Goal: Task Accomplishment & Management: Manage account settings

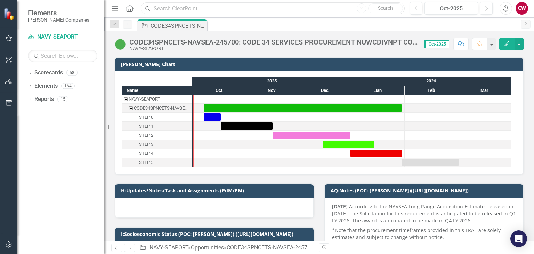
click at [191, 13] on input "text" at bounding box center [273, 8] width 264 height 12
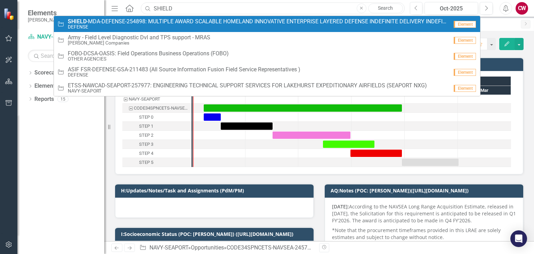
type input "SHIELD"
click at [181, 23] on span "SHIELD -MDA-DEFENSE-254898: MULTIPLE AWARD SCALABLE HOMELAND INNOVATIVE ENTERPR…" at bounding box center [258, 21] width 381 height 6
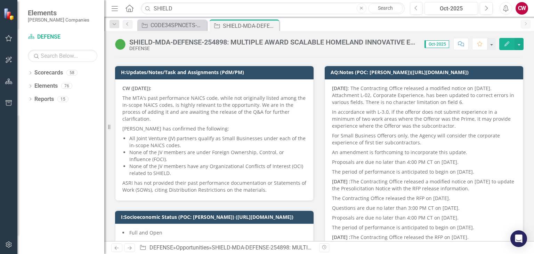
scroll to position [139, 0]
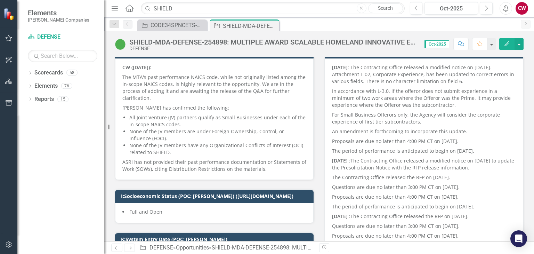
click at [165, 119] on p "All Joint Venture (JV) partners qualify as Small Businesses under each of the i…" at bounding box center [217, 121] width 177 height 14
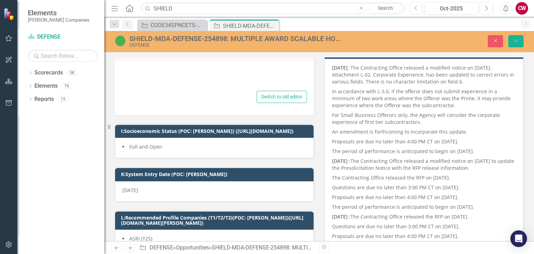
type textarea "<p><strong>CW ([DATE]):</strong></p> <p data-start="82" data-end="321">The MTA'…"
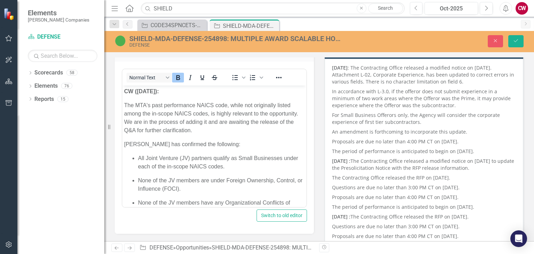
scroll to position [0, 0]
click at [126, 91] on strong "CW ([DATE]):" at bounding box center [141, 91] width 35 height 6
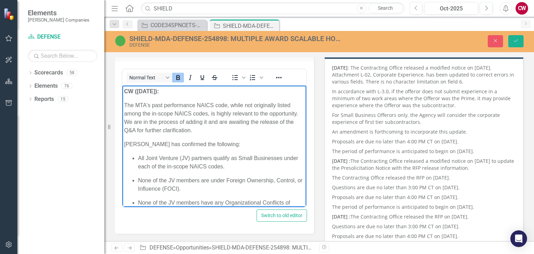
click at [123, 92] on body "CW ([DATE]): The MTA's past performance NAICS code, while not originally listed…" at bounding box center [214, 170] width 184 height 168
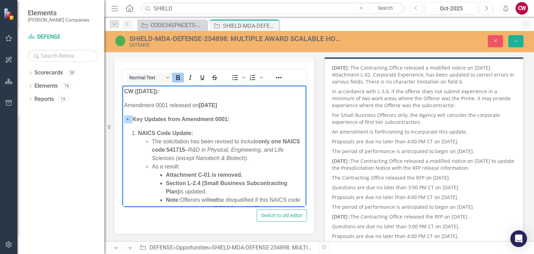
drag, startPoint x: 135, startPoint y: 118, endPoint x: 231, endPoint y: 204, distance: 129.0
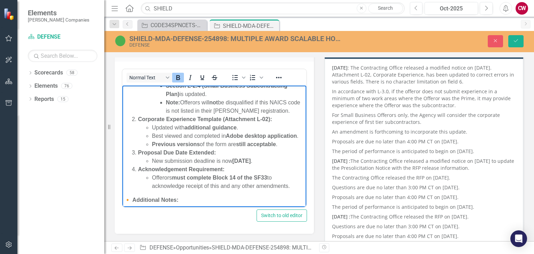
scroll to position [139, 0]
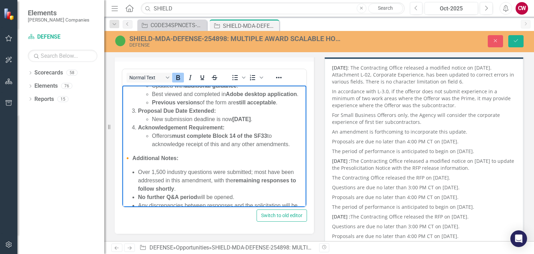
drag, startPoint x: 135, startPoint y: 167, endPoint x: 126, endPoint y: 165, distance: 9.1
click at [126, 161] on strong "🔸 Additional Notes:" at bounding box center [151, 158] width 54 height 6
drag, startPoint x: 133, startPoint y: 164, endPoint x: 111, endPoint y: 165, distance: 23.0
click at [122, 165] on html "CW ([DATE]): Amendment 0001 released on [DATE] Key Updates from Amendment 0001:…" at bounding box center [214, 174] width 184 height 457
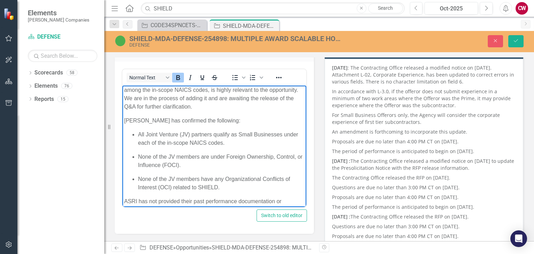
scroll to position [343, 0]
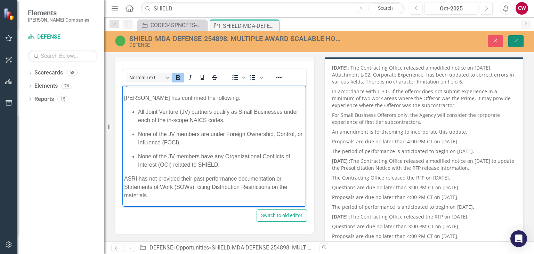
click at [516, 43] on button "Save" at bounding box center [515, 41] width 15 height 12
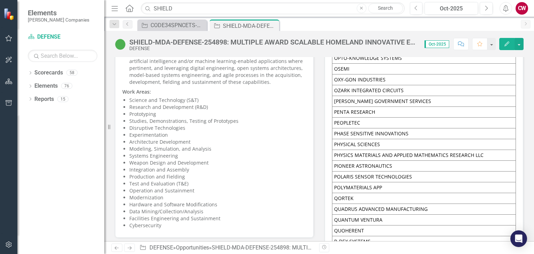
scroll to position [2883, 0]
